Goal: Task Accomplishment & Management: Use online tool/utility

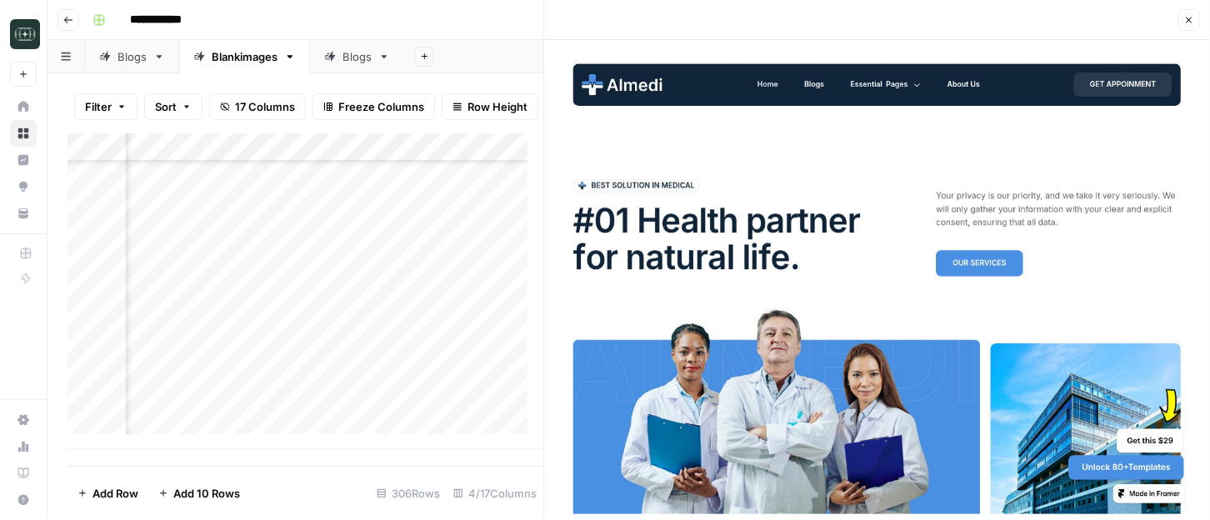
scroll to position [8426, 252]
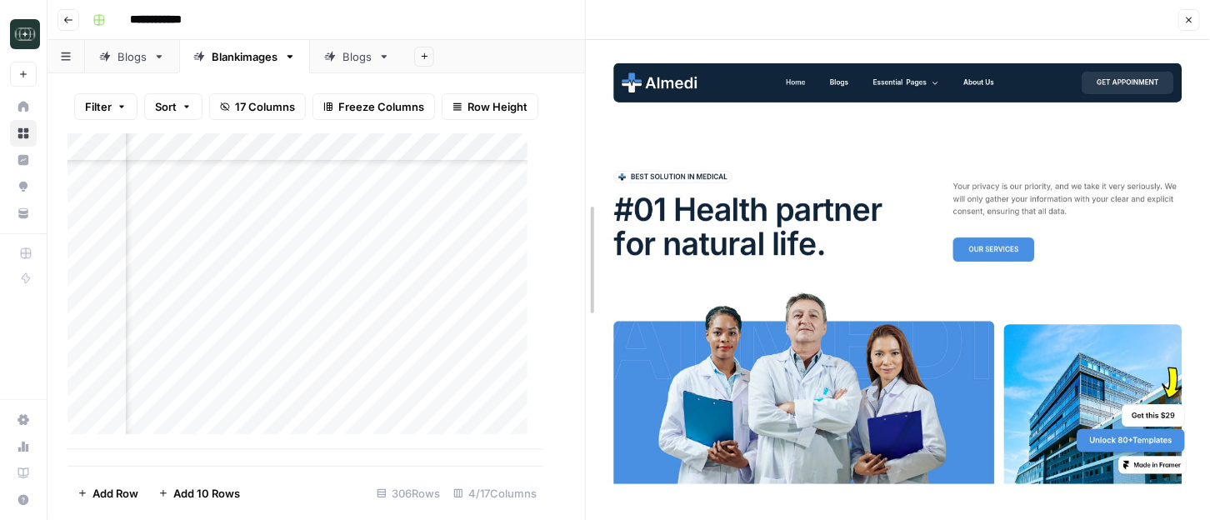
drag, startPoint x: 544, startPoint y: 252, endPoint x: 633, endPoint y: 263, distance: 89.0
drag, startPoint x: 587, startPoint y: 243, endPoint x: 613, endPoint y: 245, distance: 26.7
click at [179, 438] on div "Add Column" at bounding box center [327, 291] width 518 height 317
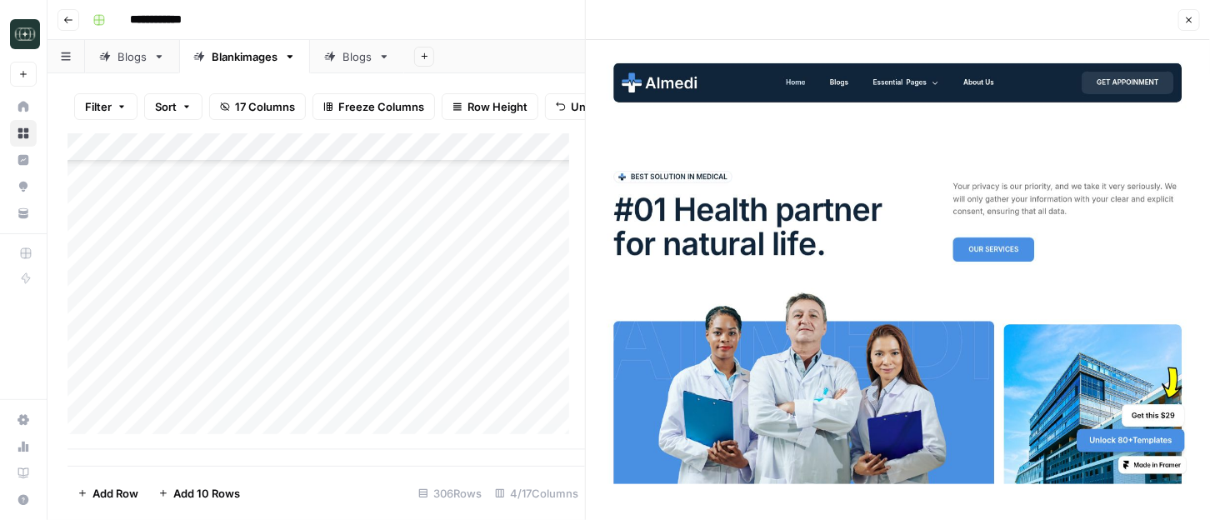
click at [179, 438] on div "Add Column" at bounding box center [327, 291] width 518 height 317
click at [179, 436] on div "Add Column" at bounding box center [327, 291] width 518 height 317
click at [174, 435] on div "Add Column" at bounding box center [327, 291] width 518 height 317
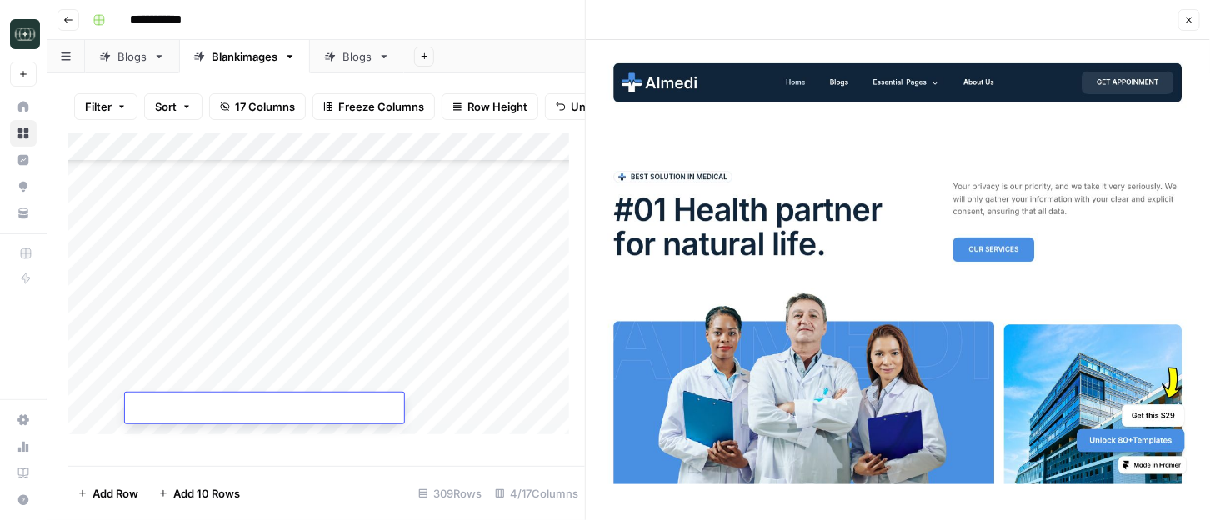
click at [174, 435] on div "Add Column" at bounding box center [327, 291] width 518 height 317
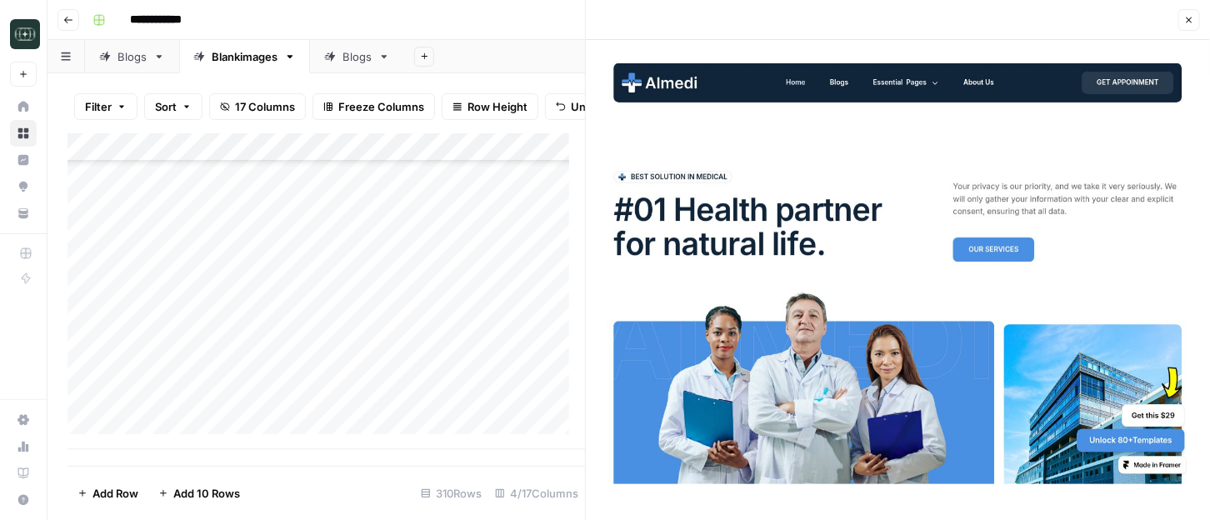
click at [174, 435] on div "Add Column" at bounding box center [327, 291] width 518 height 317
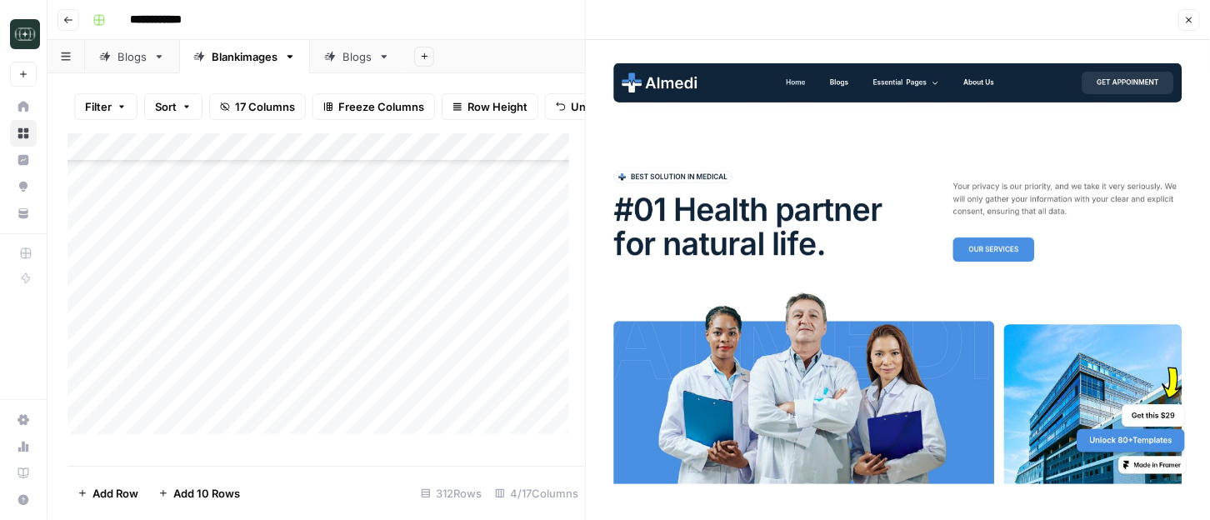
scroll to position [8596, 0]
click at [178, 435] on div "Add Column" at bounding box center [327, 291] width 518 height 317
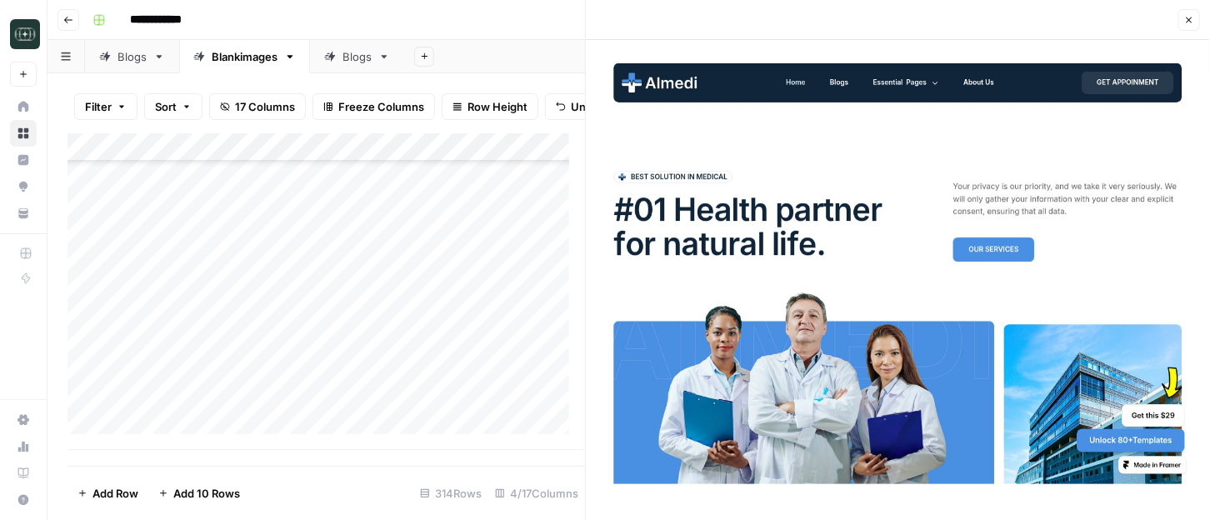
click at [178, 435] on div "Add Column" at bounding box center [327, 291] width 518 height 317
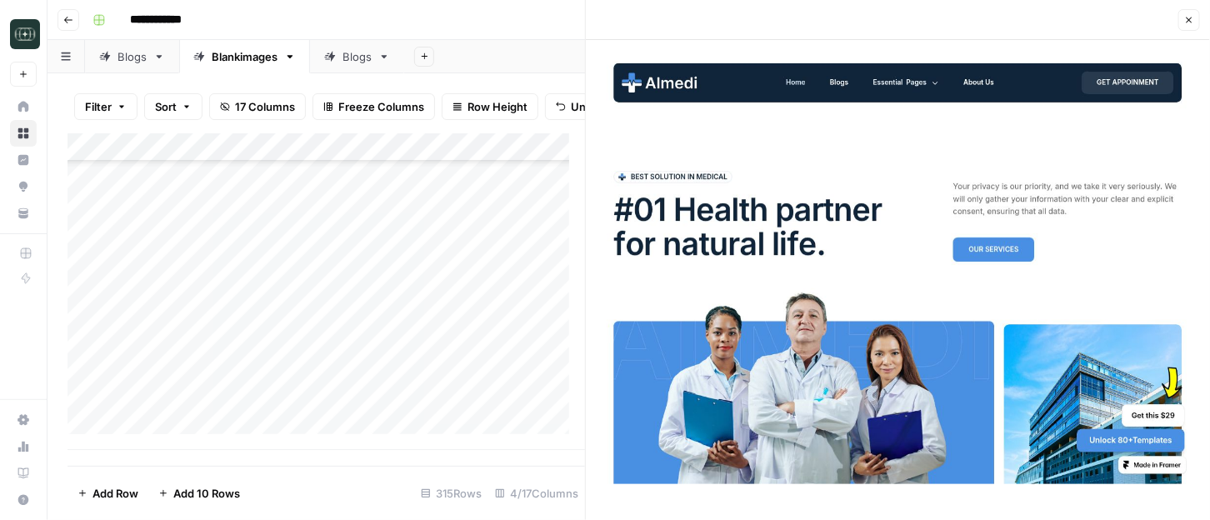
click at [178, 435] on div "Add Column" at bounding box center [327, 291] width 518 height 317
click at [458, 331] on div "Add Column" at bounding box center [327, 291] width 518 height 317
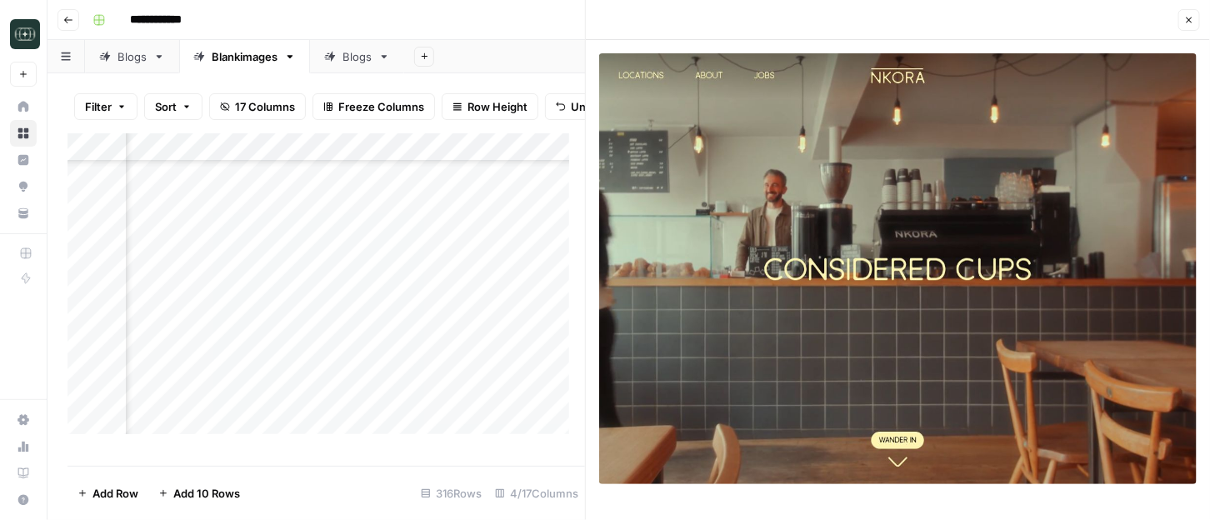
scroll to position [8501, 267]
click at [419, 330] on div "Add Column" at bounding box center [327, 291] width 518 height 317
click at [493, 331] on div "Add Column" at bounding box center [327, 291] width 518 height 317
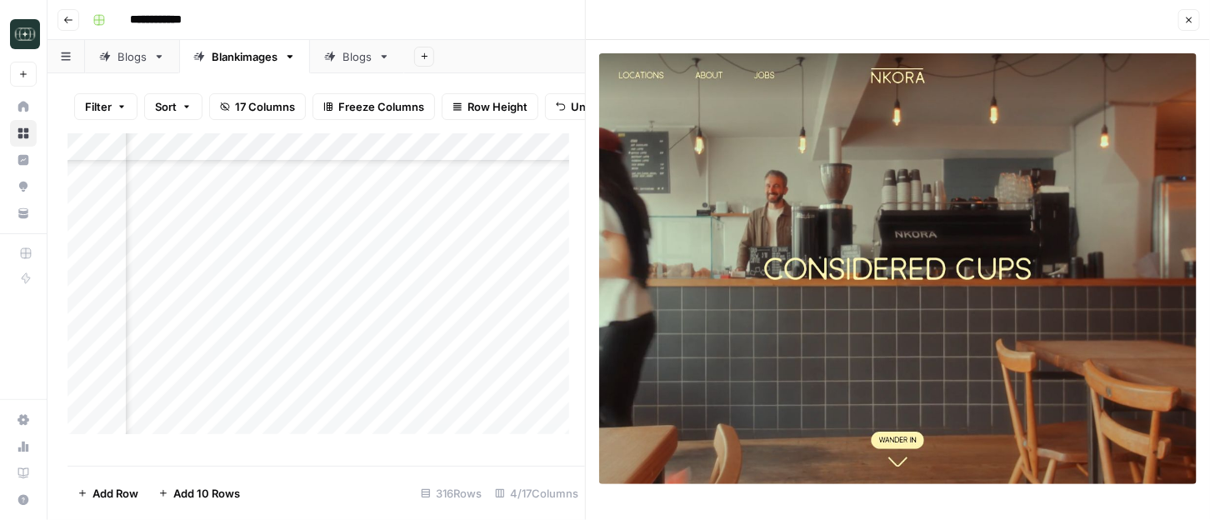
scroll to position [8501, 203]
click at [263, 363] on div "Add Column" at bounding box center [327, 291] width 518 height 317
click at [421, 360] on div "Add Column" at bounding box center [327, 291] width 518 height 317
click at [503, 363] on div "Add Column" at bounding box center [327, 291] width 518 height 317
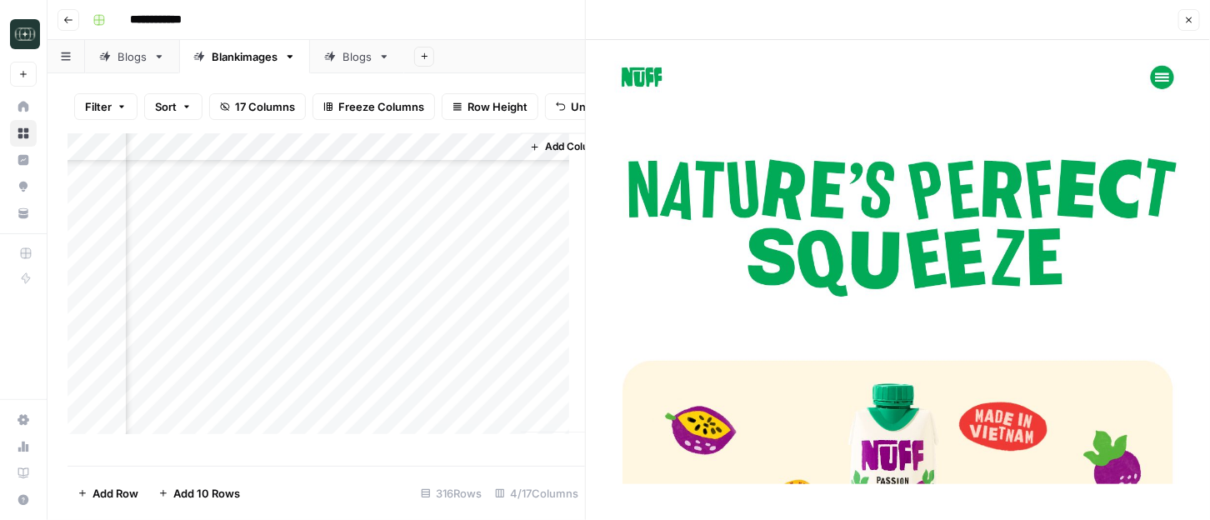
click at [151, 383] on div "Add Column" at bounding box center [327, 291] width 518 height 317
click at [292, 390] on div "Add Column" at bounding box center [327, 291] width 518 height 317
click at [501, 386] on div "Add Column" at bounding box center [327, 291] width 518 height 317
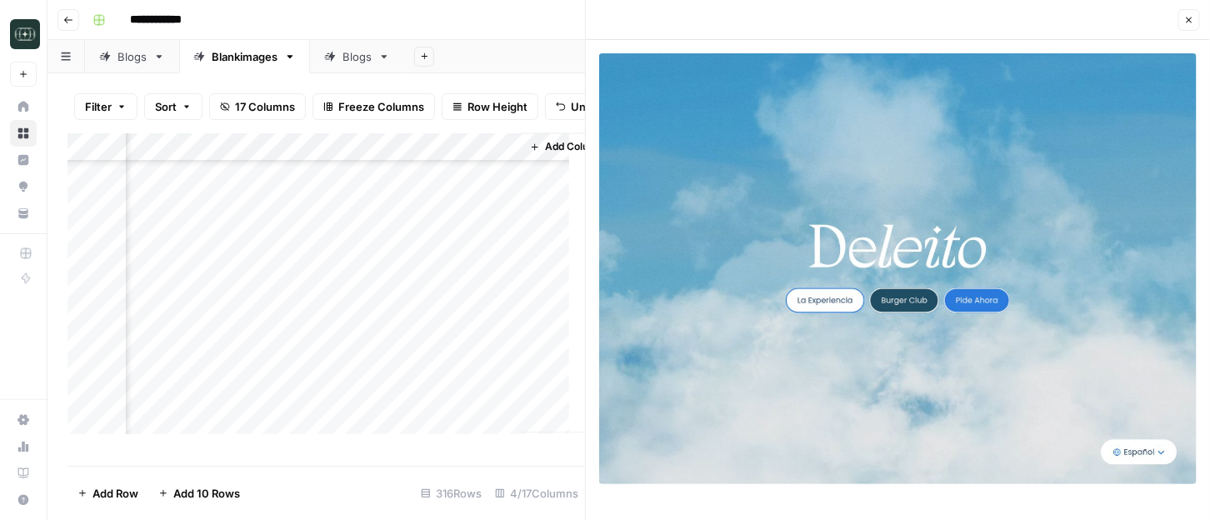
click at [163, 418] on div "Add Column" at bounding box center [327, 291] width 518 height 317
click at [392, 208] on div "Add Column" at bounding box center [327, 291] width 518 height 317
click at [242, 238] on div "Add Column" at bounding box center [327, 291] width 518 height 317
click at [389, 238] on div "Add Column" at bounding box center [327, 291] width 518 height 317
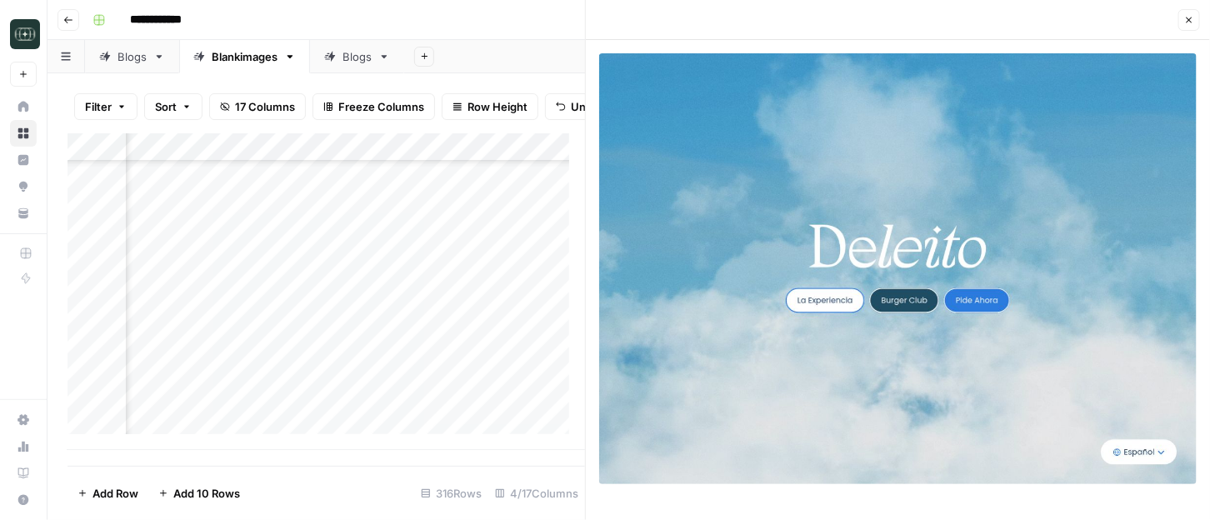
scroll to position [8709, 376]
click at [463, 234] on div "Add Column" at bounding box center [327, 291] width 518 height 317
